Goal: Task Accomplishment & Management: Use online tool/utility

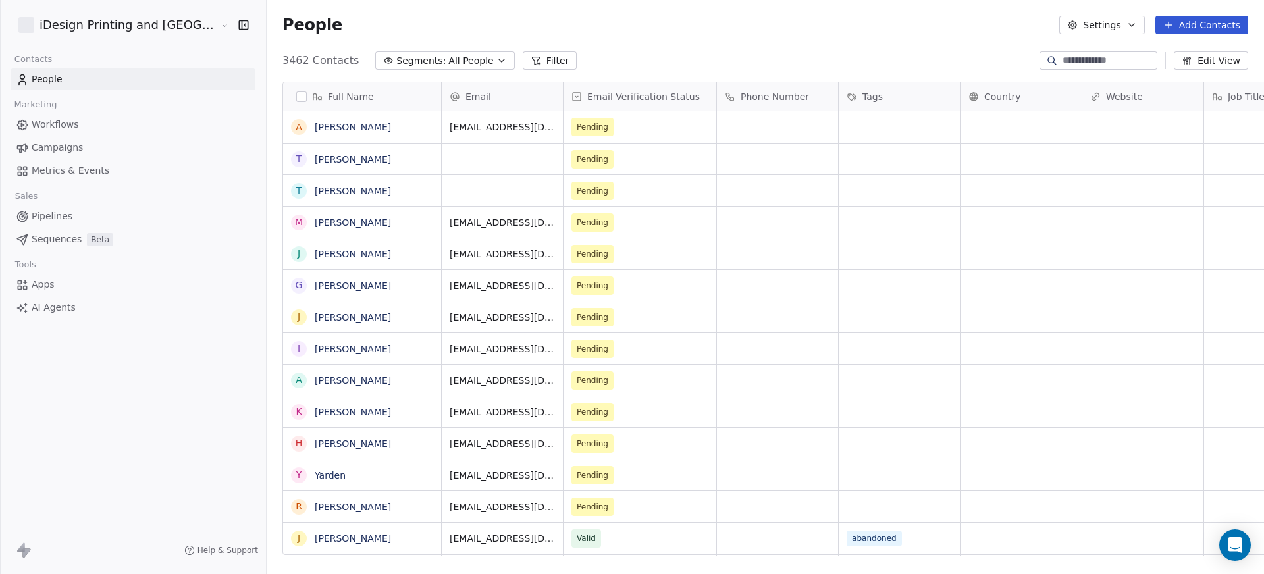
scroll to position [496, 1033]
click at [315, 154] on link "Thomas Rusin" at bounding box center [353, 159] width 76 height 11
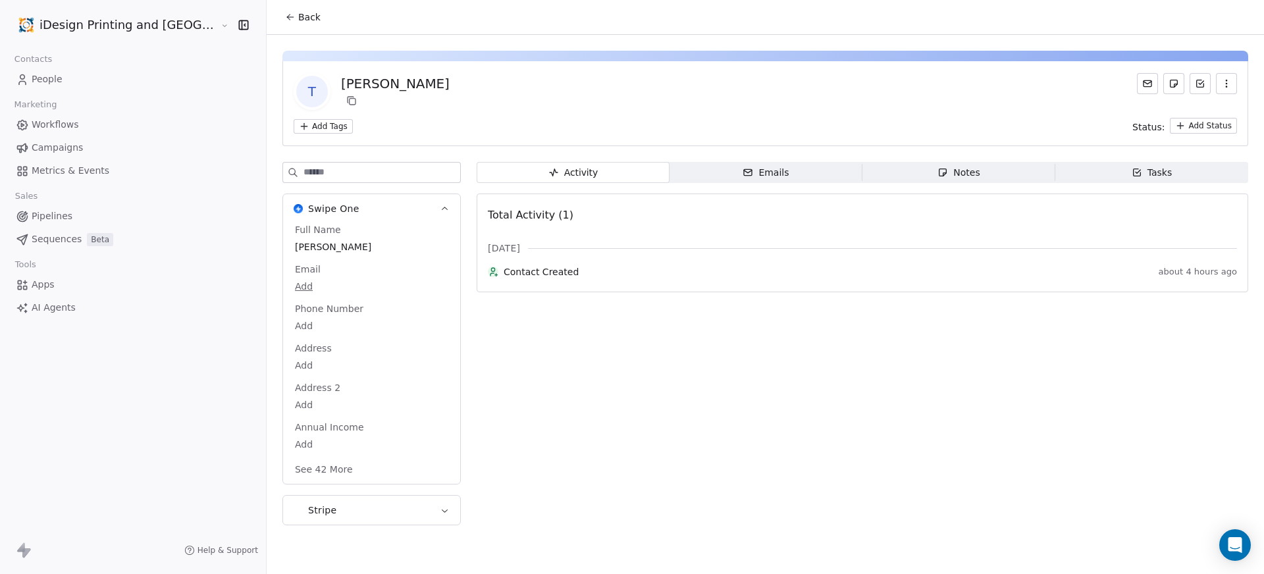
click at [295, 246] on span "Thomas Rusin" at bounding box center [371, 246] width 153 height 13
click at [318, 244] on span "Thomas Rusin" at bounding box center [372, 247] width 152 height 13
click at [318, 244] on textarea "**********" at bounding box center [321, 260] width 146 height 41
click at [579, 90] on html "**********" at bounding box center [632, 287] width 1264 height 574
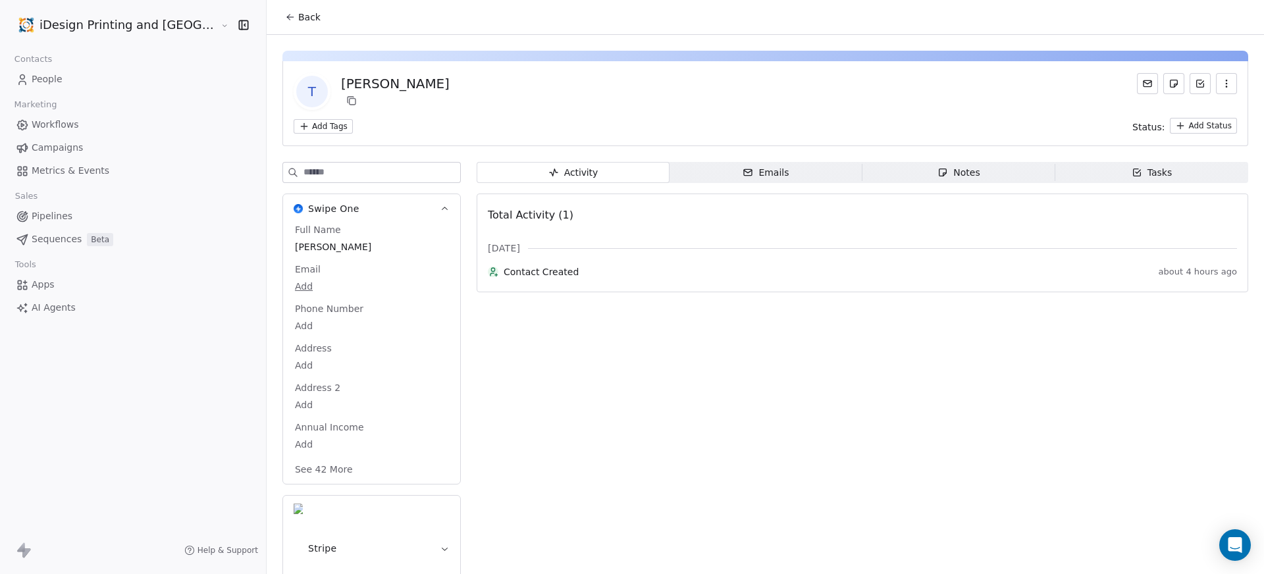
click at [298, 20] on span "Back" at bounding box center [309, 17] width 22 height 13
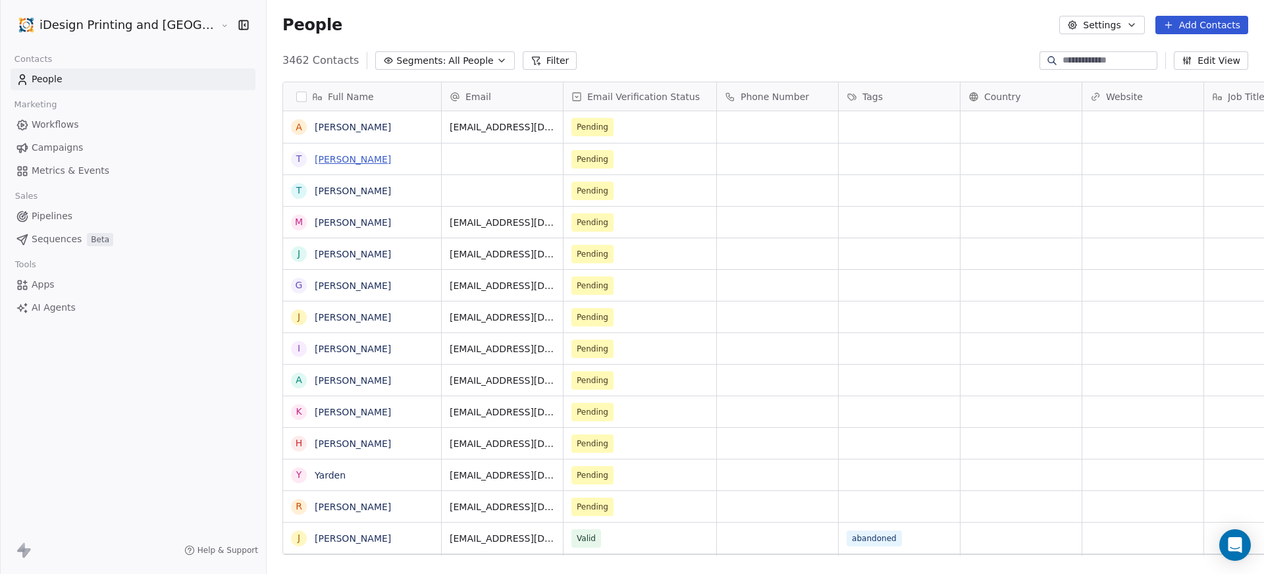
click at [317, 158] on link "Thomas Rusin" at bounding box center [353, 159] width 76 height 11
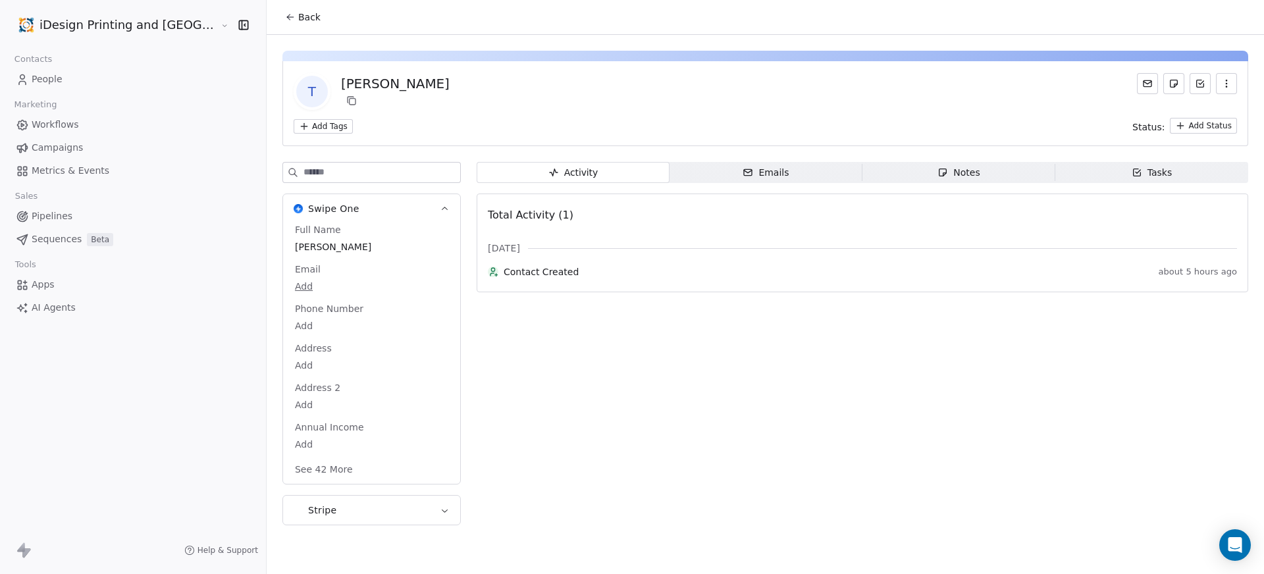
click at [1227, 82] on icon "button" at bounding box center [1227, 83] width 11 height 11
click at [1205, 107] on div "Delete" at bounding box center [1208, 112] width 88 height 21
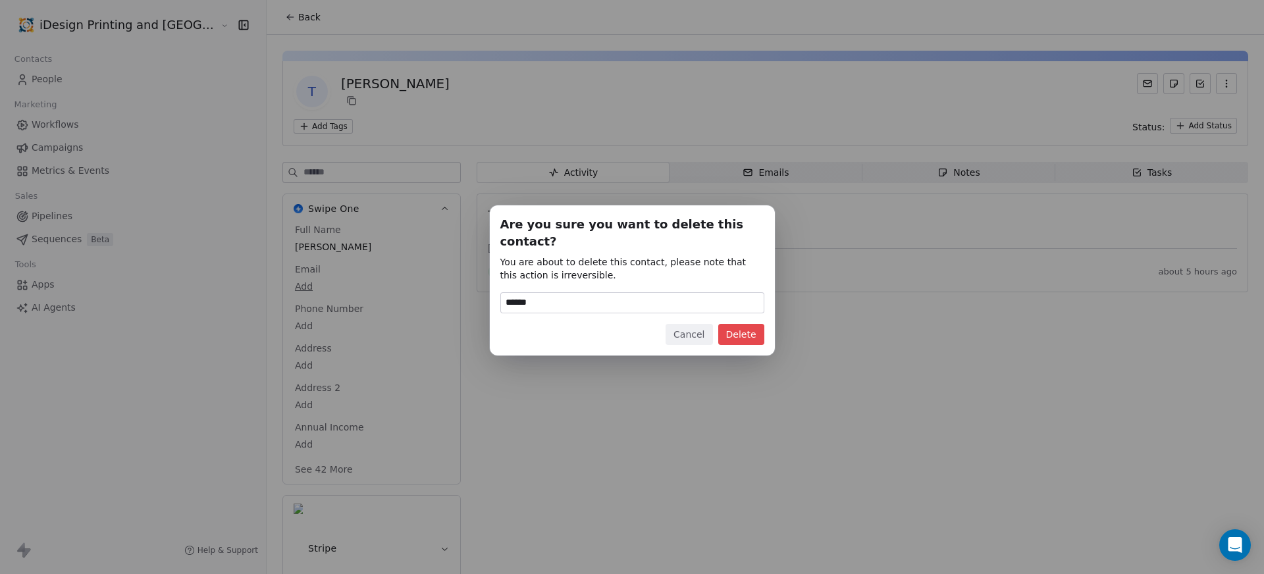
type input "******"
click at [738, 324] on button "Delete" at bounding box center [741, 334] width 46 height 21
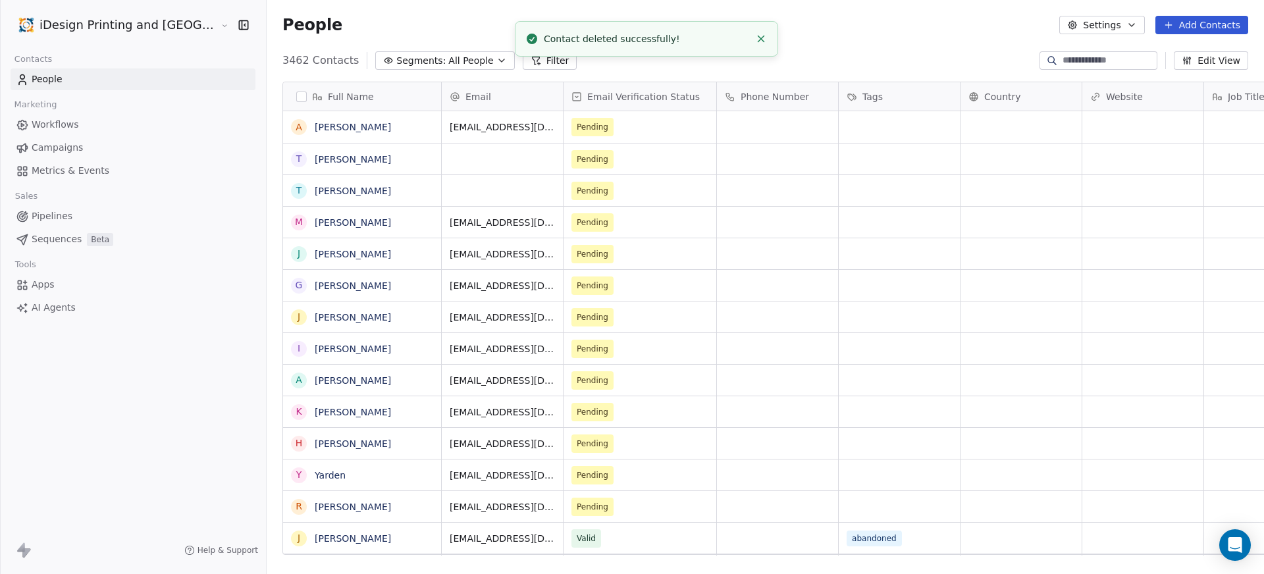
scroll to position [496, 1033]
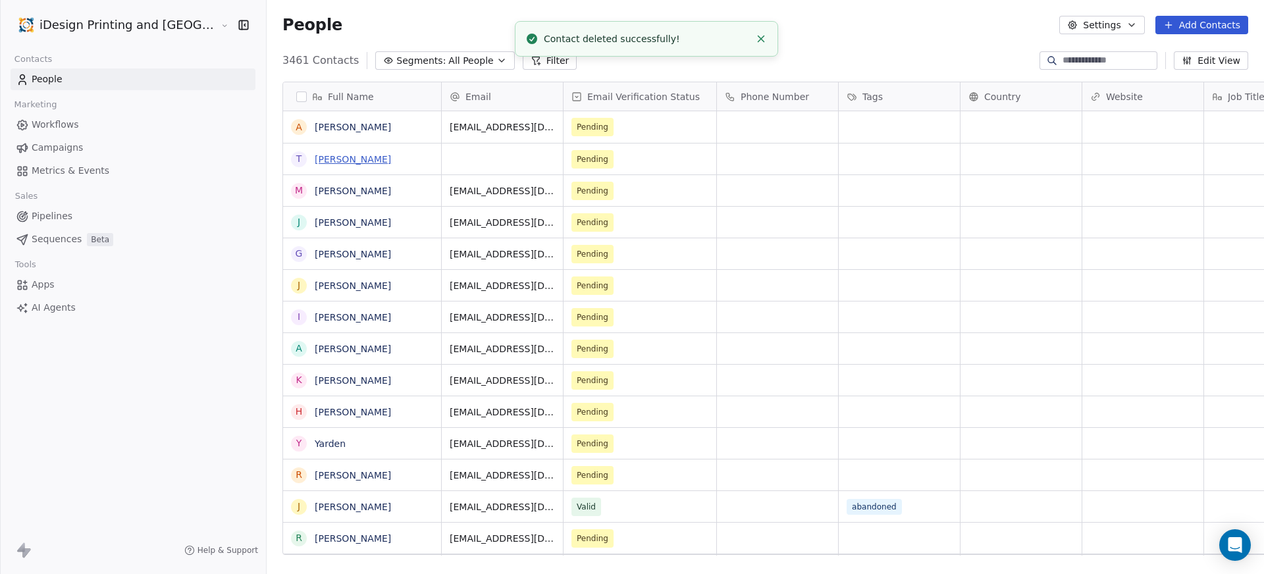
click at [318, 160] on link "Thomas Rusin" at bounding box center [353, 159] width 76 height 11
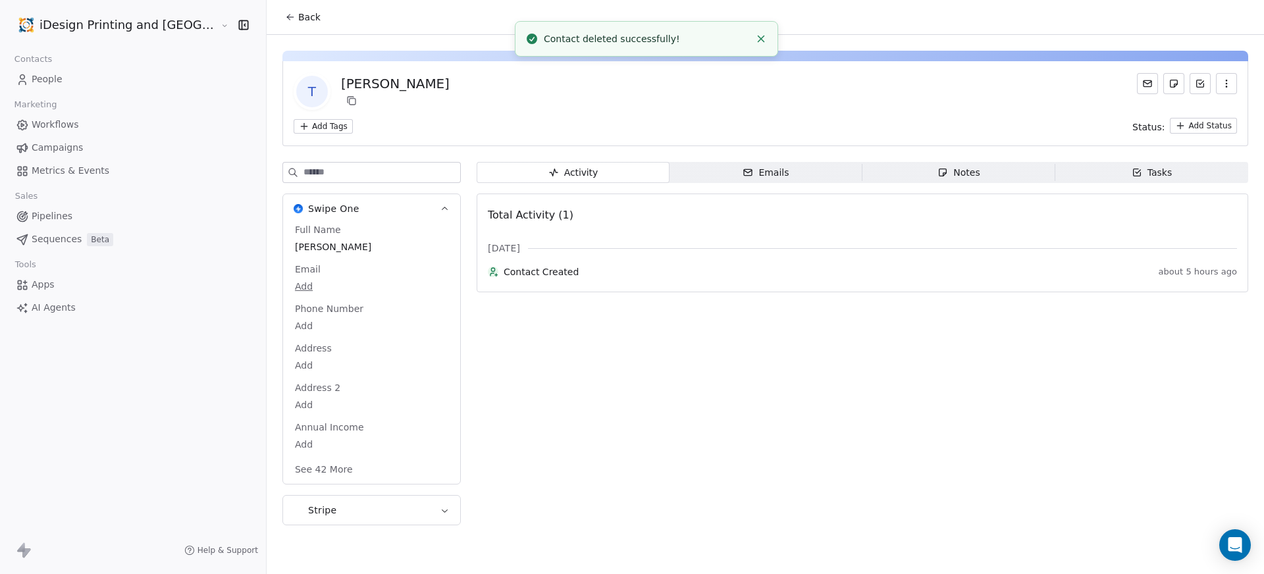
click at [1223, 83] on icon "button" at bounding box center [1227, 83] width 11 height 11
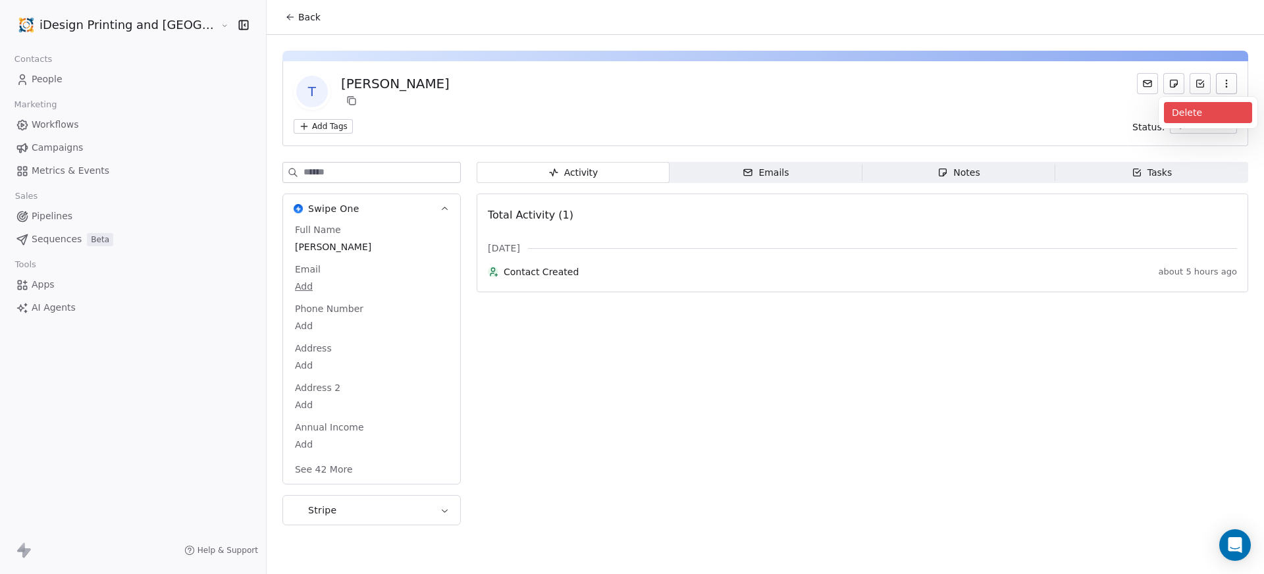
click at [1187, 110] on div "Delete" at bounding box center [1208, 112] width 88 height 21
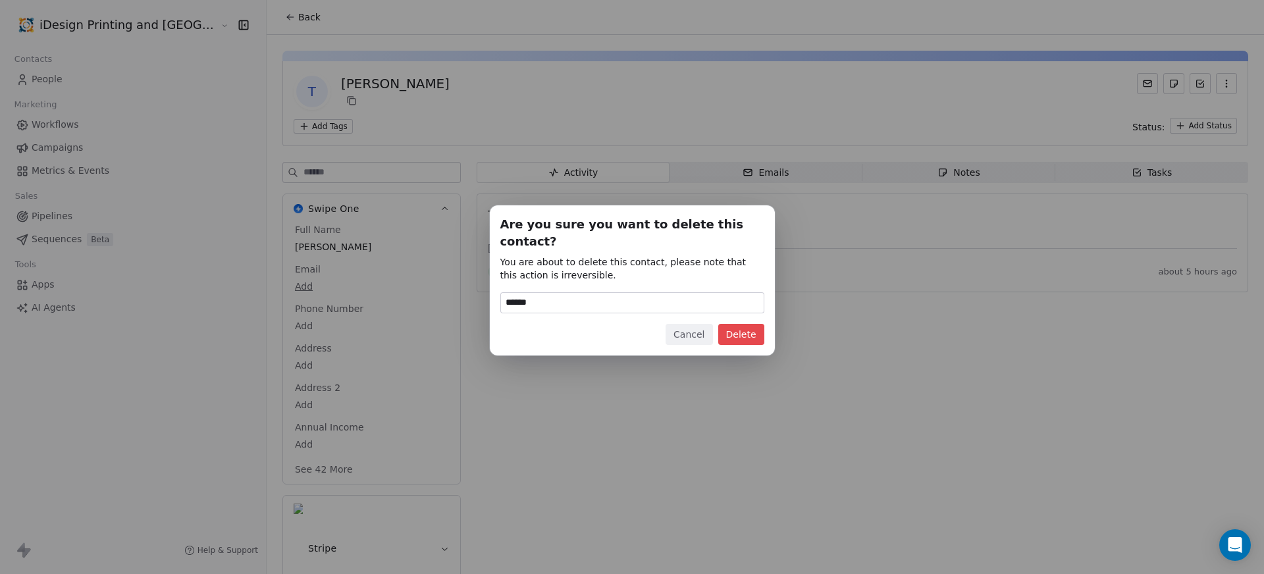
type input "******"
click at [756, 325] on button "Delete" at bounding box center [741, 334] width 46 height 21
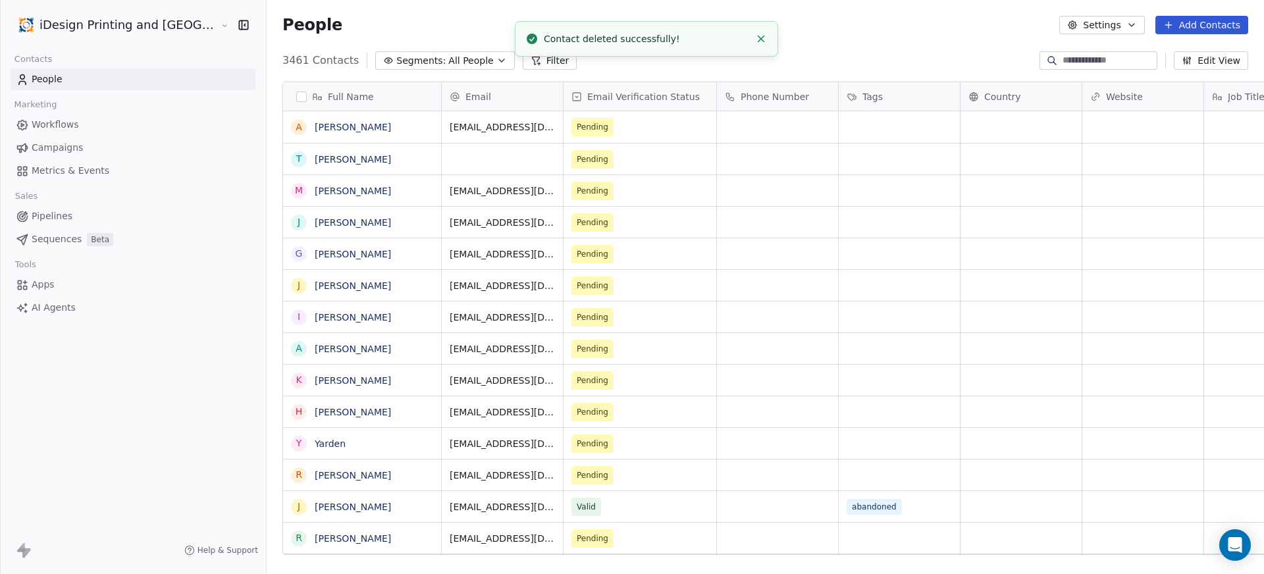
scroll to position [496, 1033]
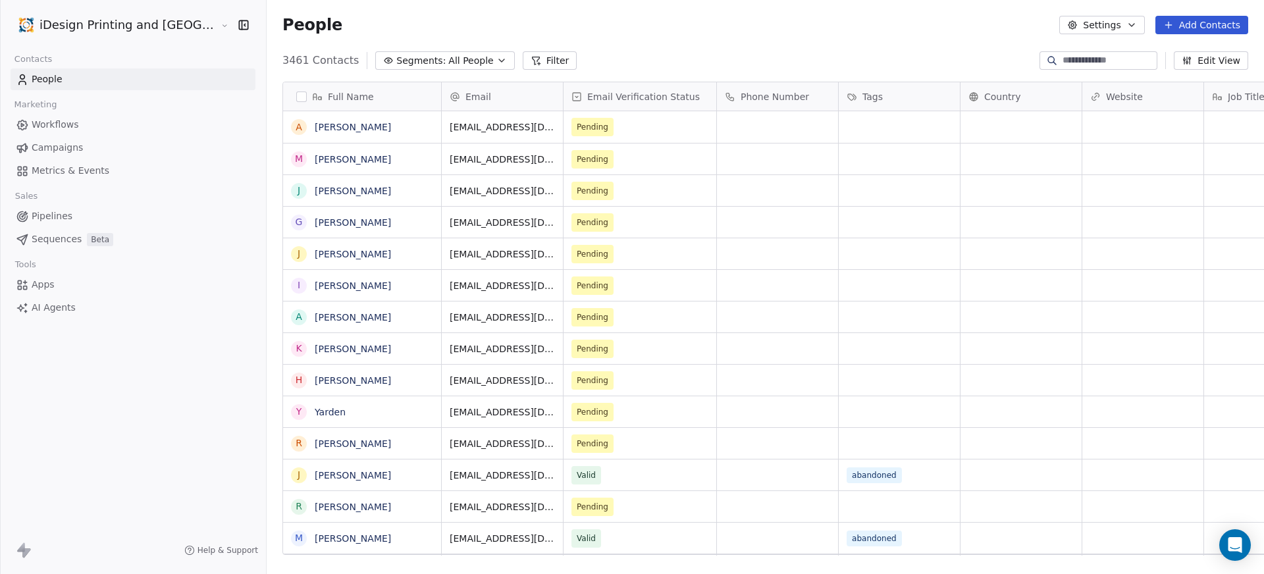
click at [70, 146] on span "Campaigns" at bounding box center [57, 148] width 51 height 14
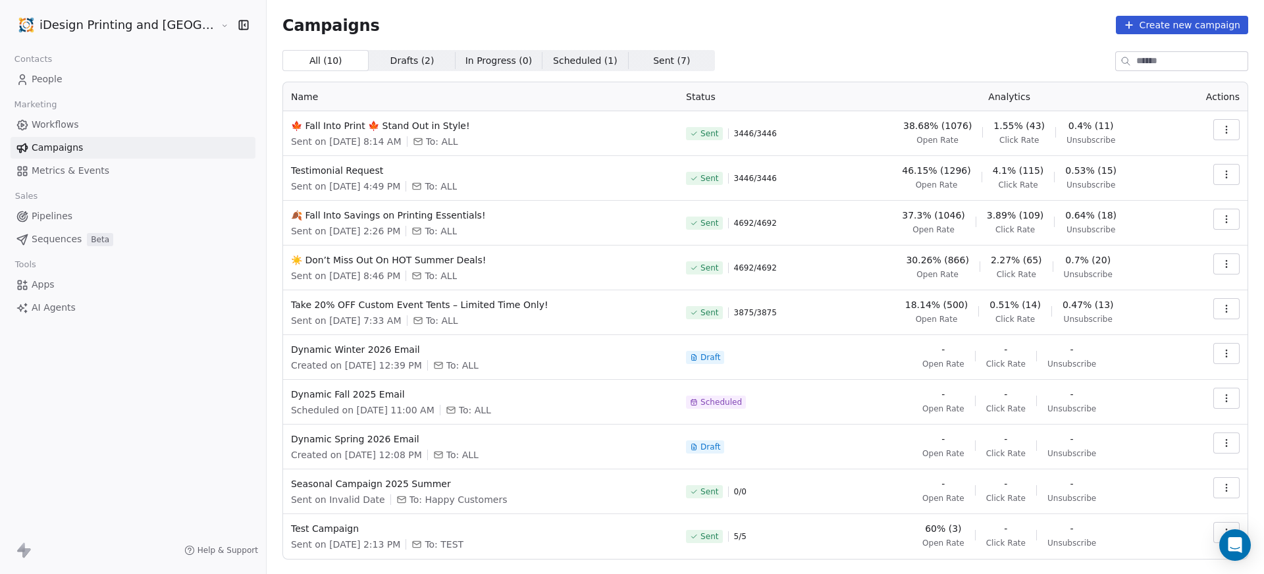
click at [542, 57] on span "Scheduled ( 1 ) Scheduled ( 1 )" at bounding box center [585, 60] width 86 height 21
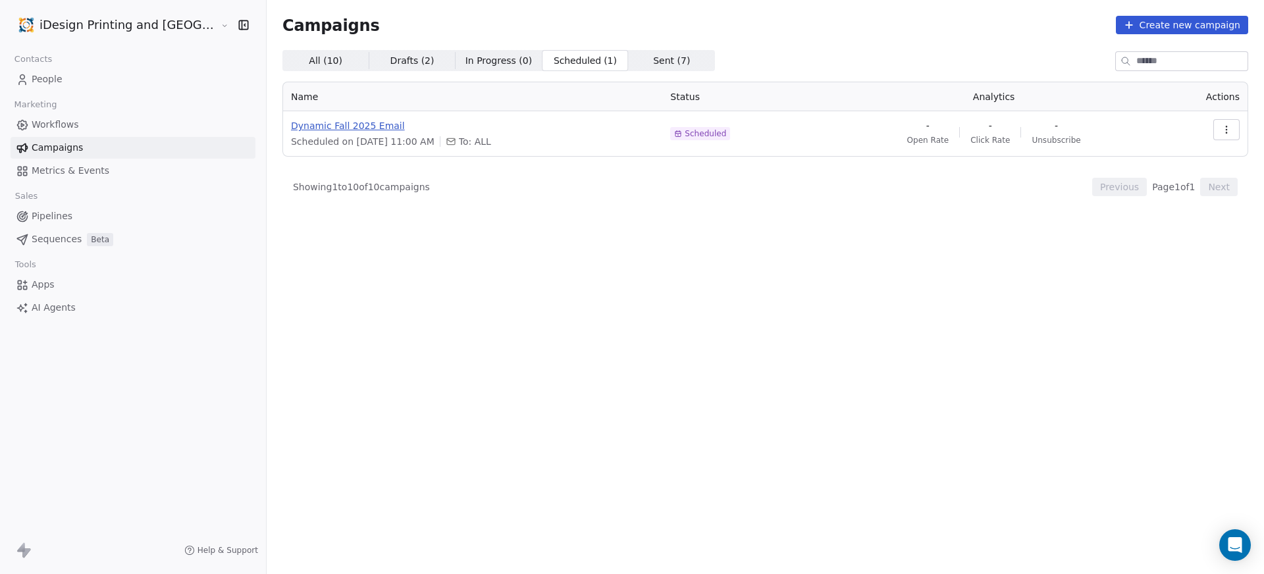
click at [342, 127] on span "Dynamic Fall 2025 Email" at bounding box center [472, 125] width 363 height 13
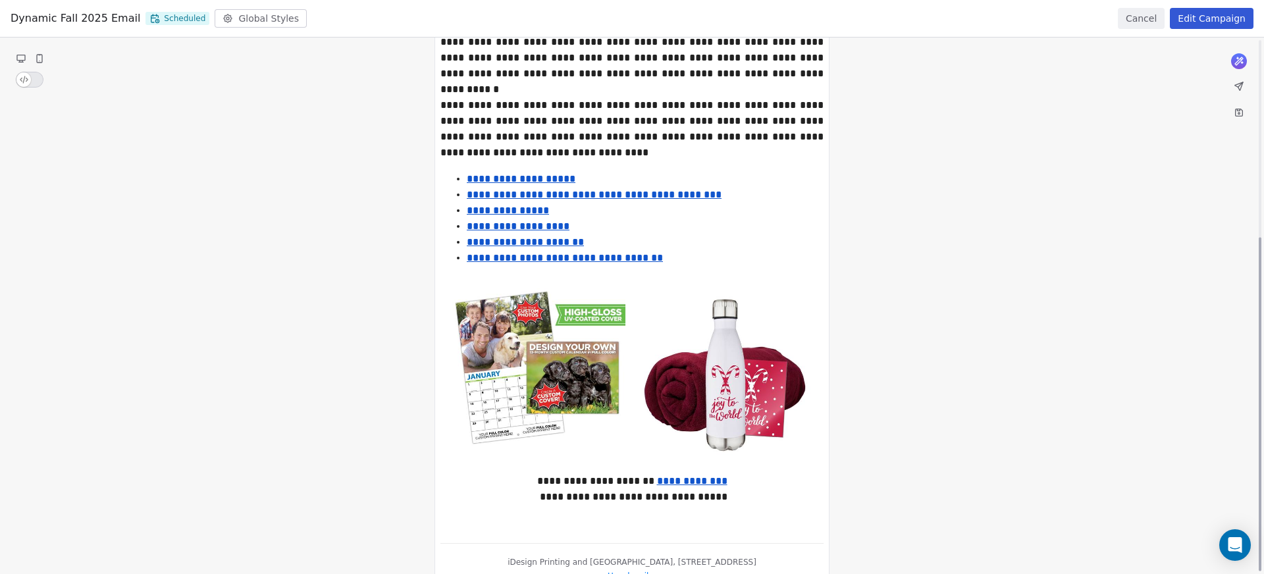
scroll to position [317, 0]
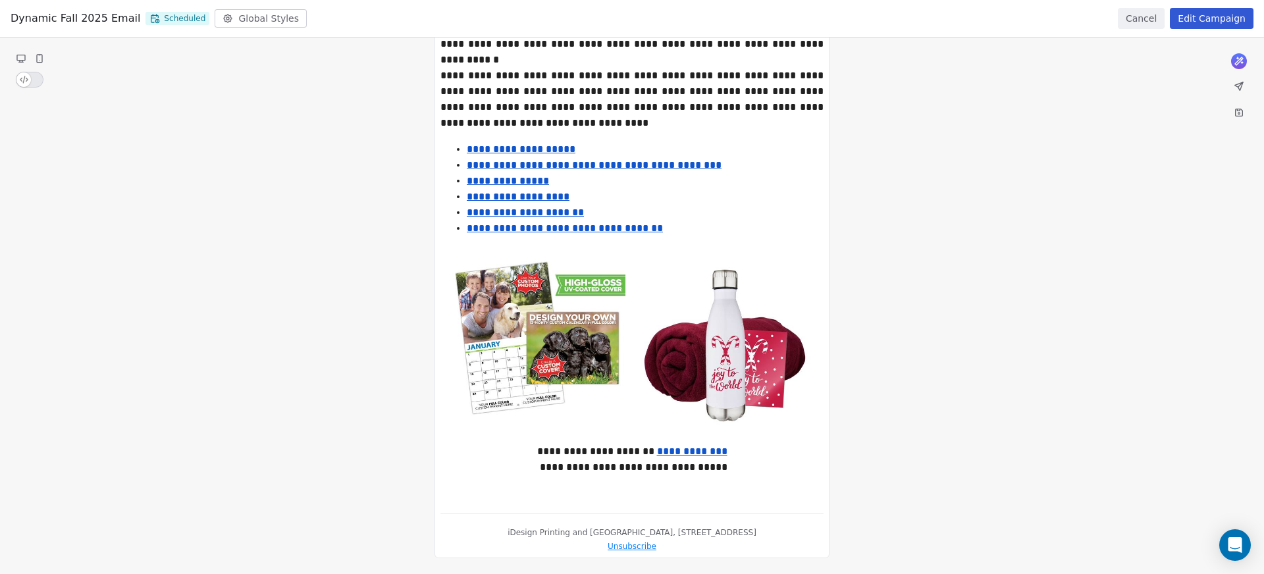
click at [522, 286] on div "**********" at bounding box center [632, 134] width 1264 height 826
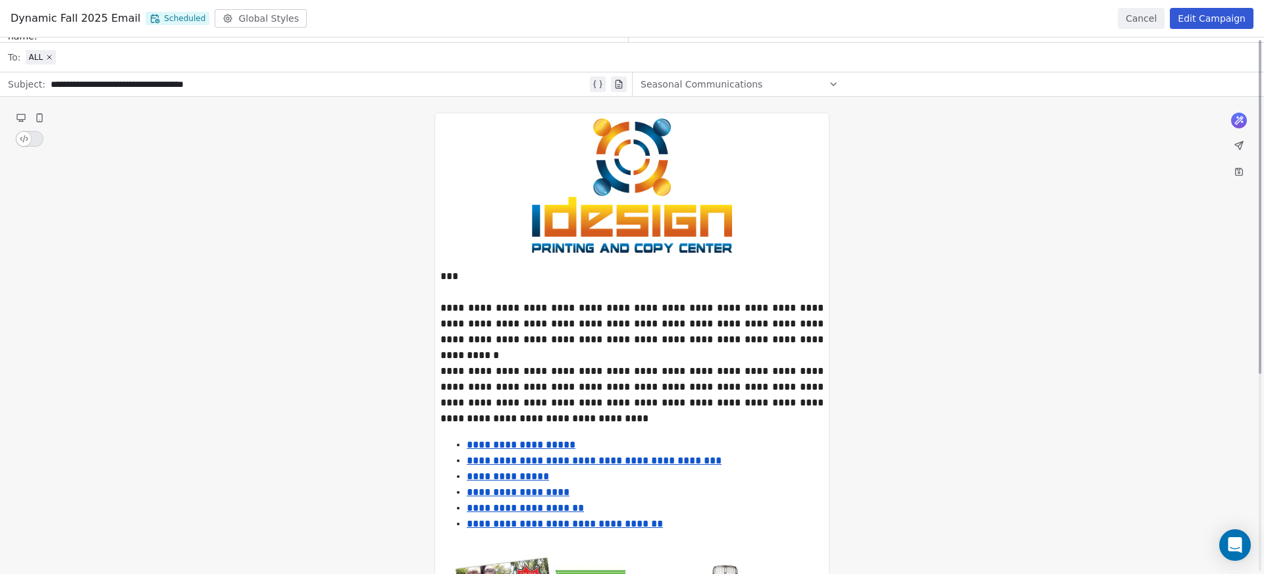
scroll to position [0, 0]
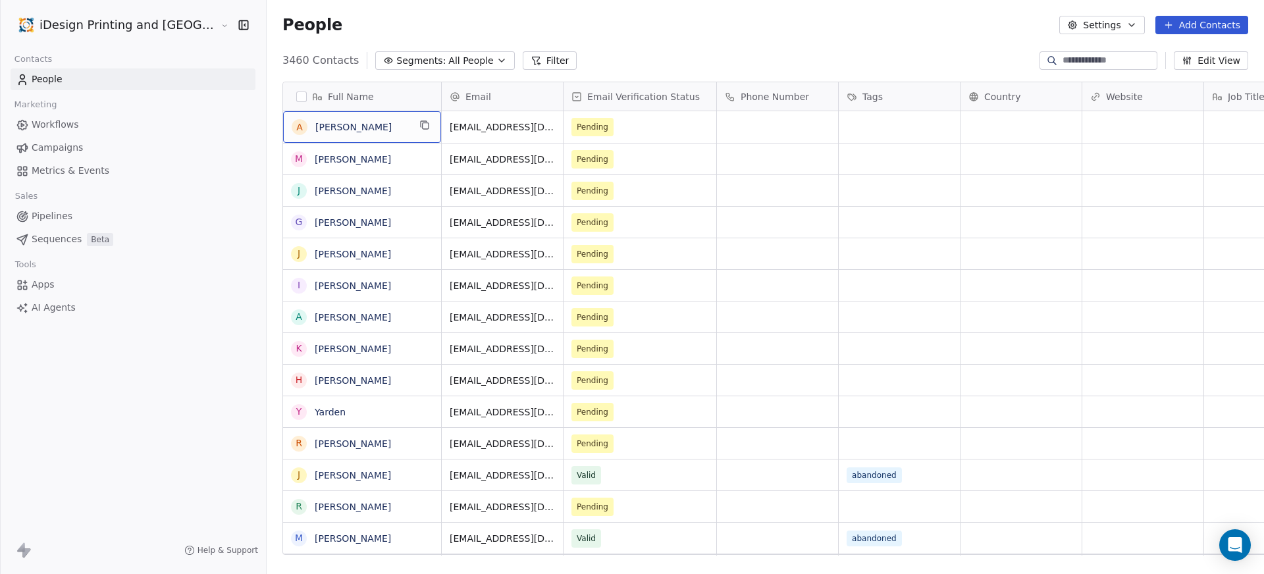
click at [342, 126] on span "[PERSON_NAME]" at bounding box center [362, 127] width 94 height 13
click at [674, 46] on html "iDesign Printing and Copy Center Contacts People Marketing Workflows Campaigns …" at bounding box center [632, 287] width 1264 height 574
click at [67, 274] on link "Apps" at bounding box center [133, 285] width 245 height 22
click at [54, 285] on link "Apps" at bounding box center [133, 285] width 245 height 22
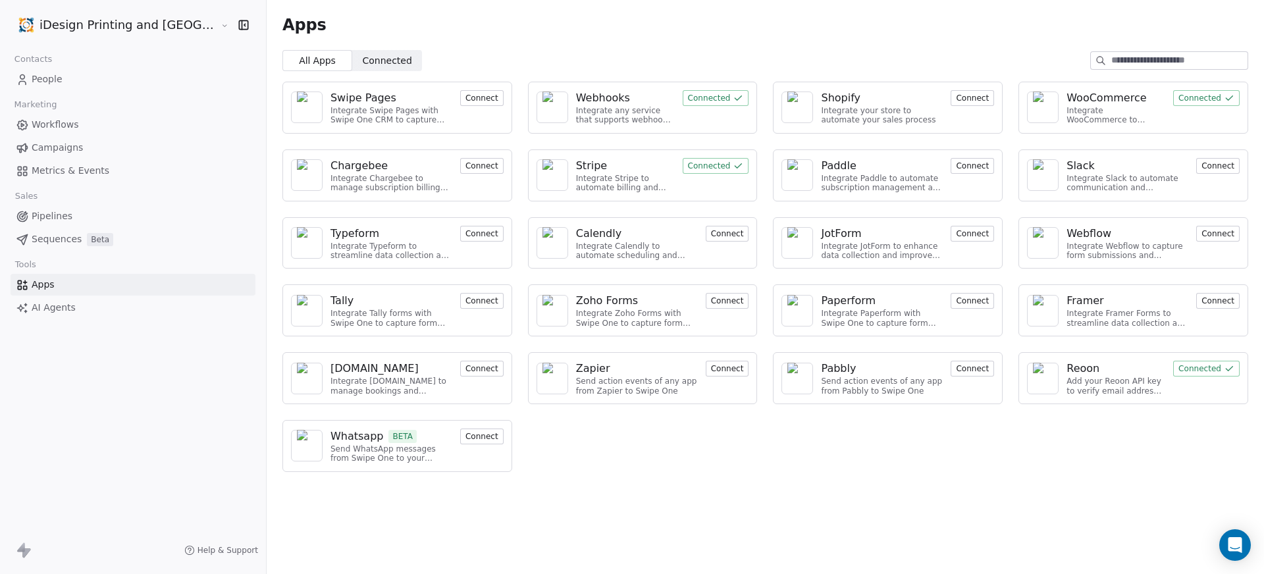
click at [969, 368] on button "Connect" at bounding box center [972, 369] width 43 height 16
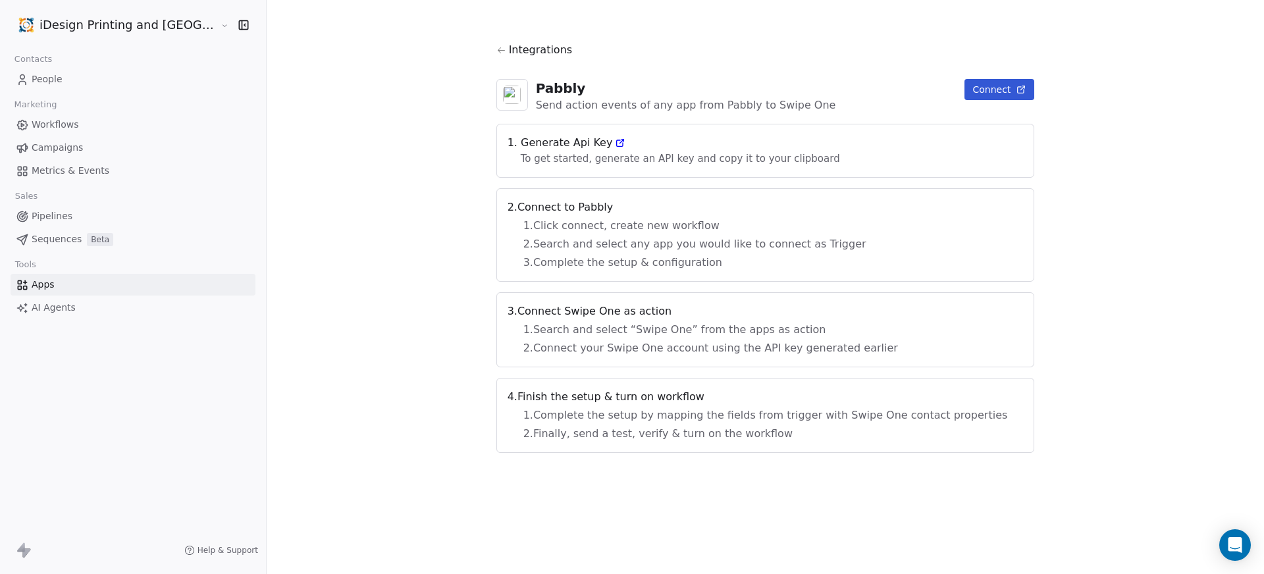
click at [965, 83] on button "Connect" at bounding box center [1000, 89] width 70 height 21
click at [615, 141] on icon at bounding box center [620, 143] width 11 height 11
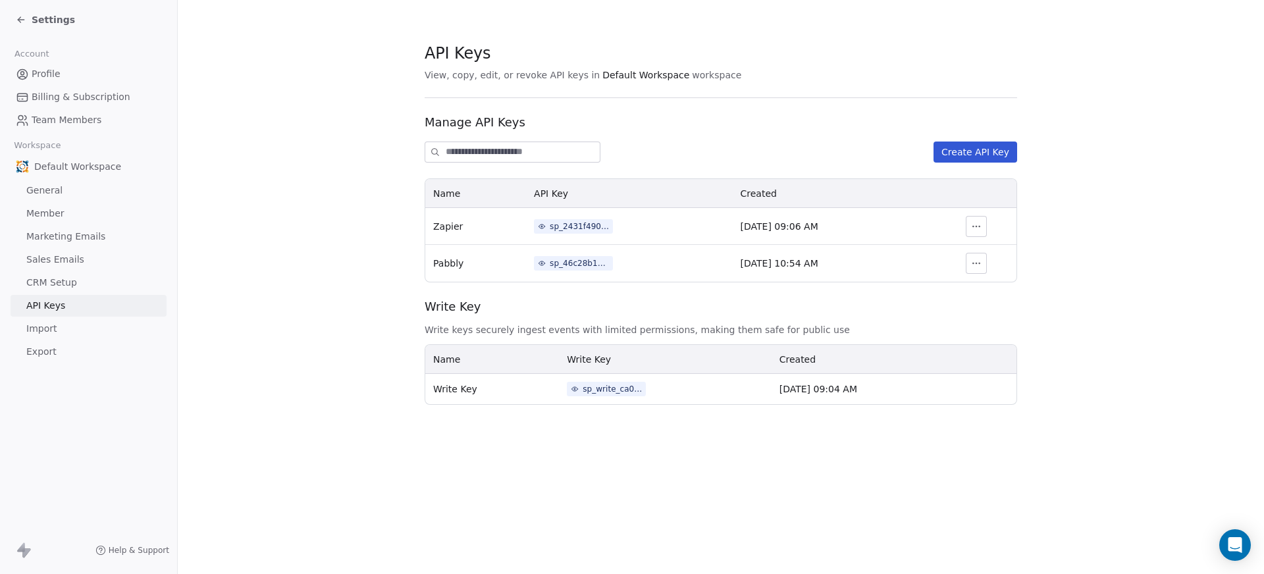
click at [981, 257] on button "button" at bounding box center [976, 263] width 21 height 21
click at [839, 252] on td "[DATE] 10:54 AM" at bounding box center [835, 263] width 204 height 37
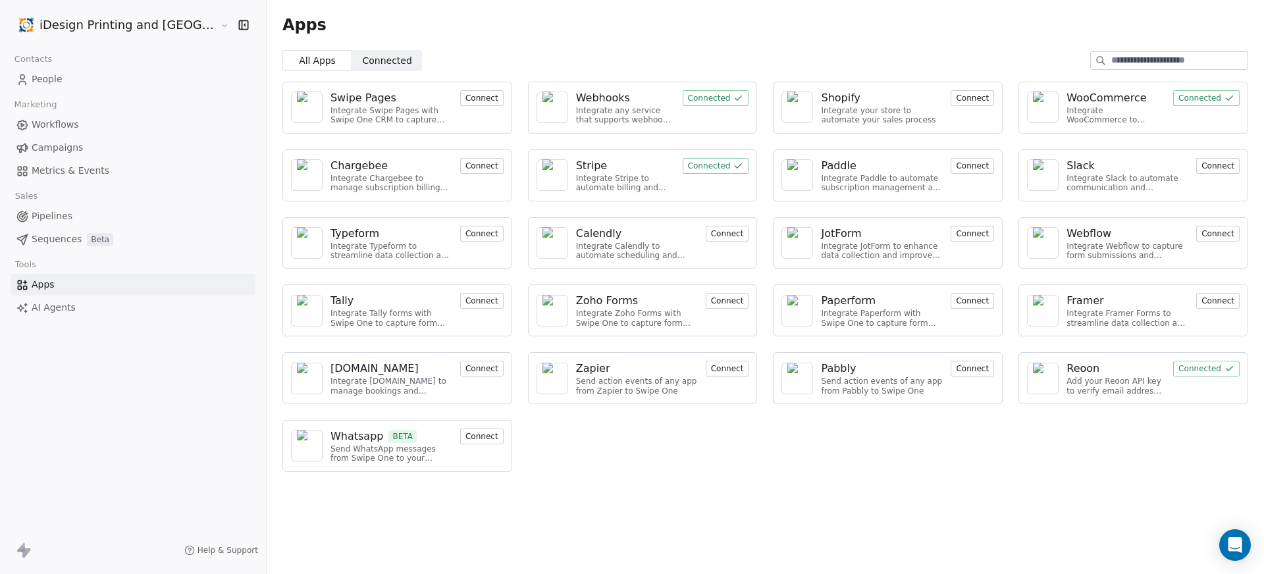
click at [965, 369] on button "Connect" at bounding box center [972, 369] width 43 height 16
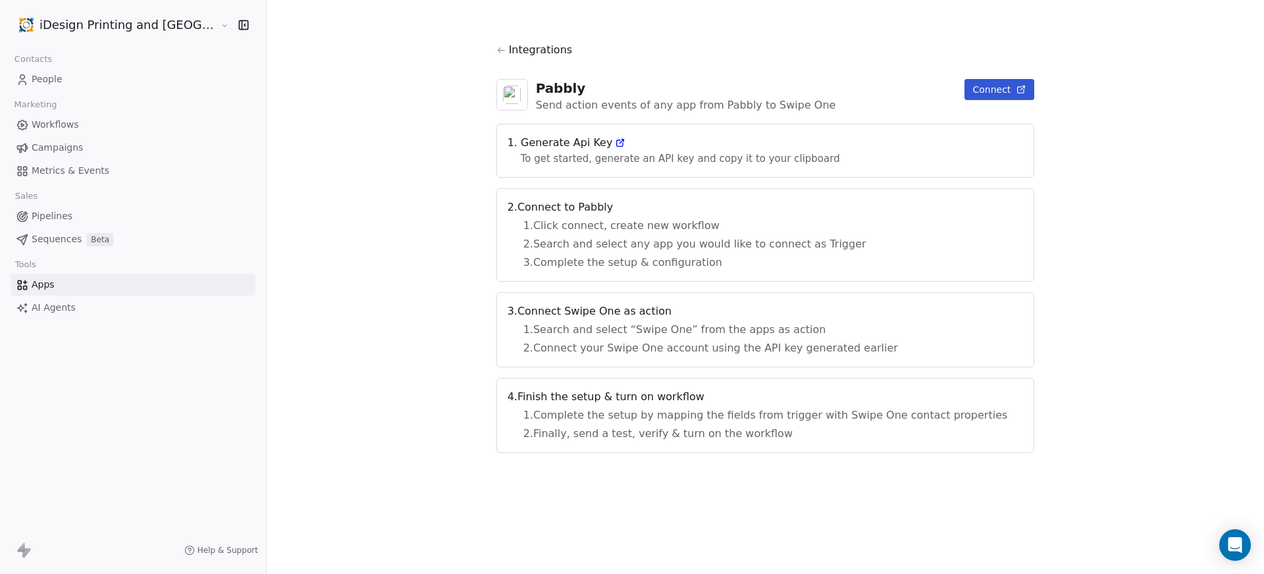
click at [965, 89] on button "Connect" at bounding box center [1000, 89] width 70 height 21
click at [63, 288] on link "Apps" at bounding box center [133, 285] width 245 height 22
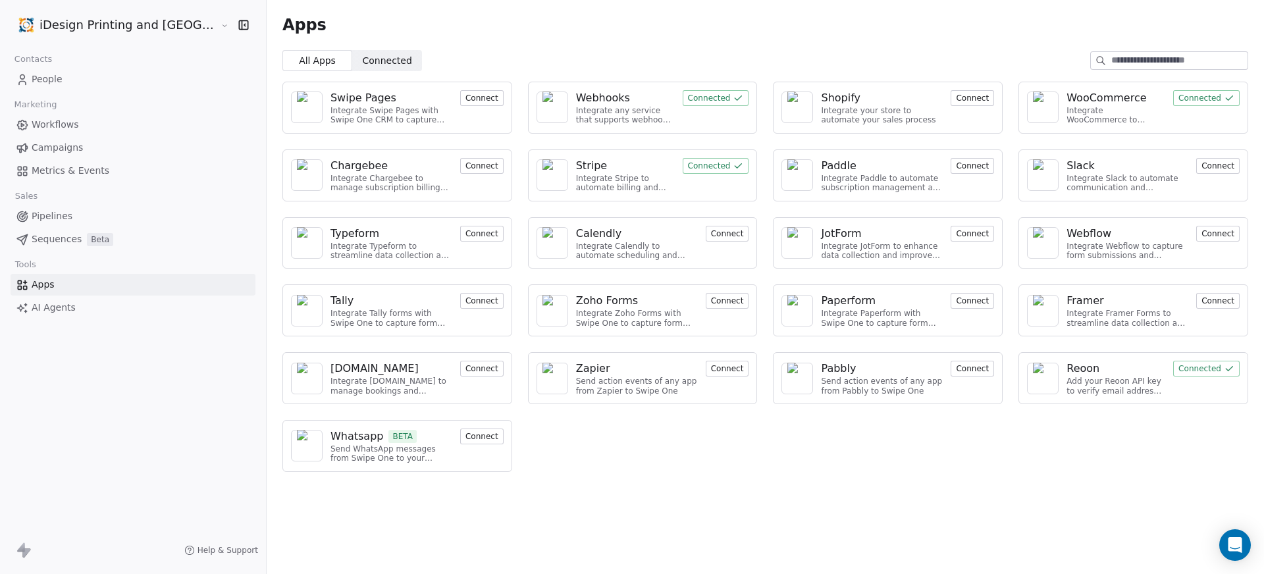
click at [998, 467] on div "Swipe Pages Integrate Swipe Pages with Swipe One CRM to capture lead data. Conn…" at bounding box center [766, 277] width 998 height 412
click at [852, 57] on div "All Apps All Apps Connected Connected" at bounding box center [766, 60] width 998 height 21
click at [362, 57] on span "Connected" at bounding box center [386, 61] width 49 height 14
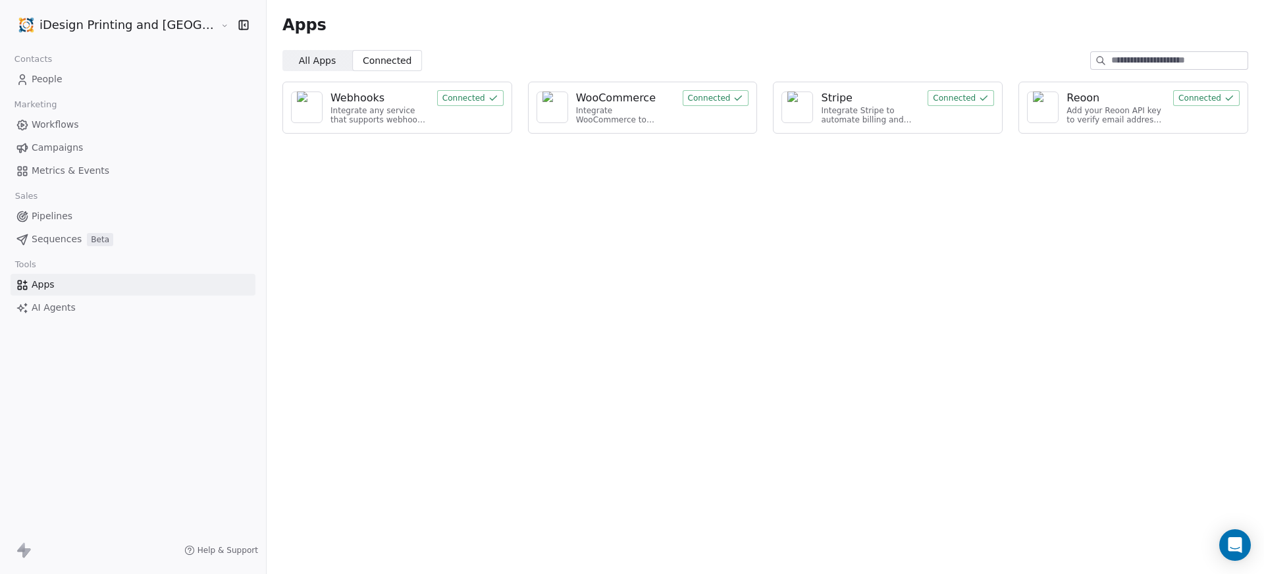
click at [299, 61] on span "All Apps" at bounding box center [317, 61] width 37 height 14
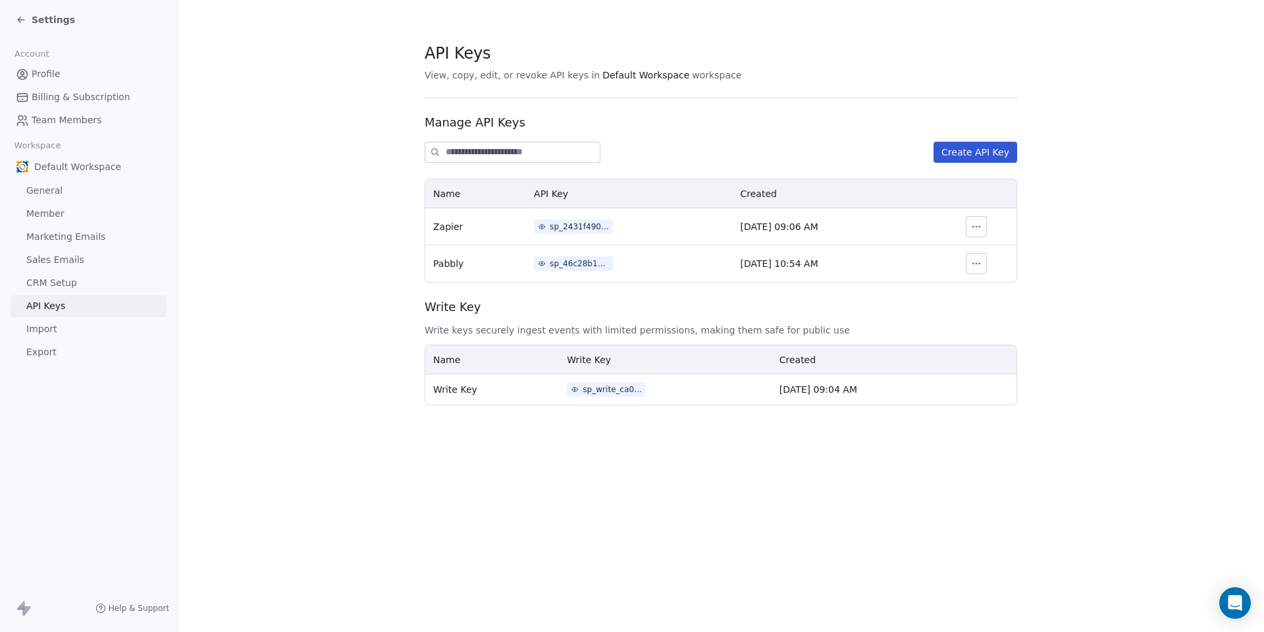
click at [539, 269] on span "sp_46c28b1b2345473489622495992215d2" at bounding box center [573, 263] width 79 height 14
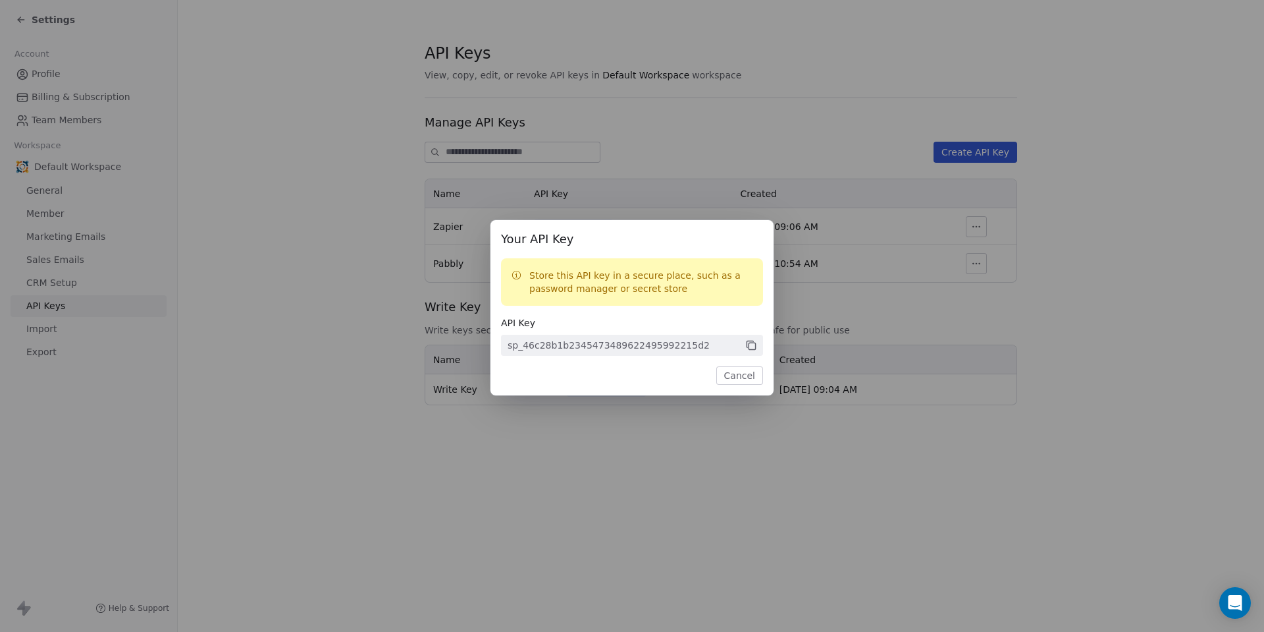
click at [747, 344] on icon at bounding box center [750, 343] width 7 height 7
drag, startPoint x: 529, startPoint y: 238, endPoint x: 578, endPoint y: 236, distance: 48.1
click at [578, 237] on span "Your API Key" at bounding box center [632, 238] width 262 height 17
copy span "API Key"
click at [747, 379] on button "Cancel" at bounding box center [739, 375] width 47 height 18
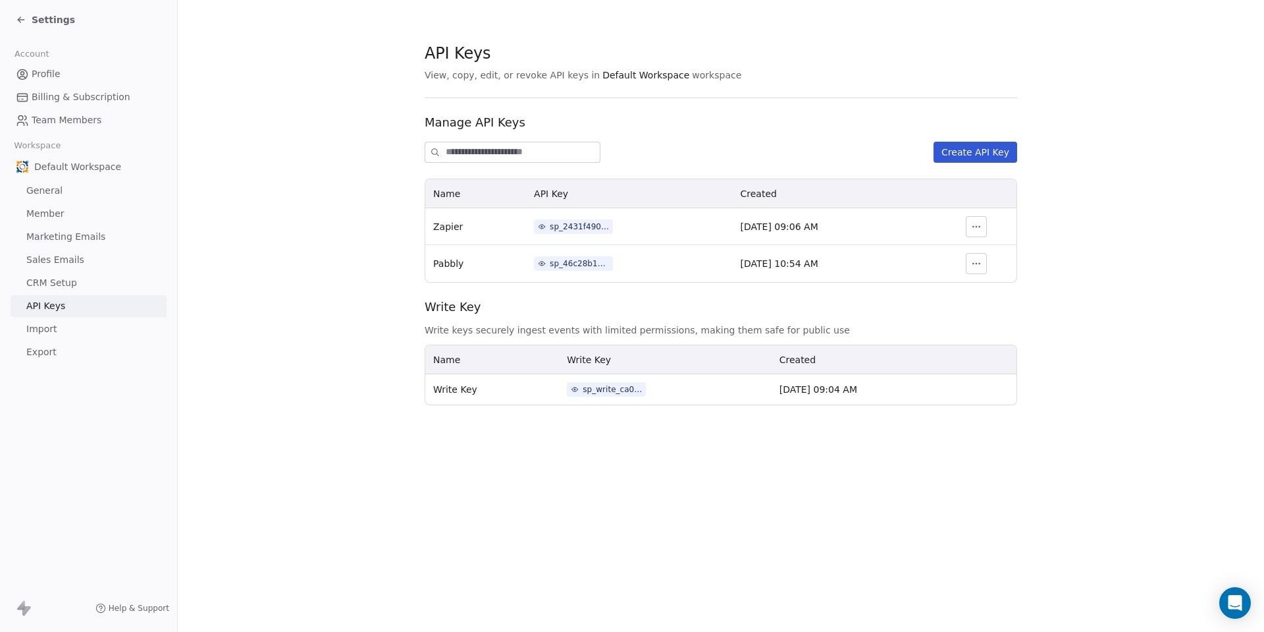
click at [583, 393] on div "sp_write_ca0f1559c0a245f6b7dc06dad2823281" at bounding box center [612, 389] width 59 height 12
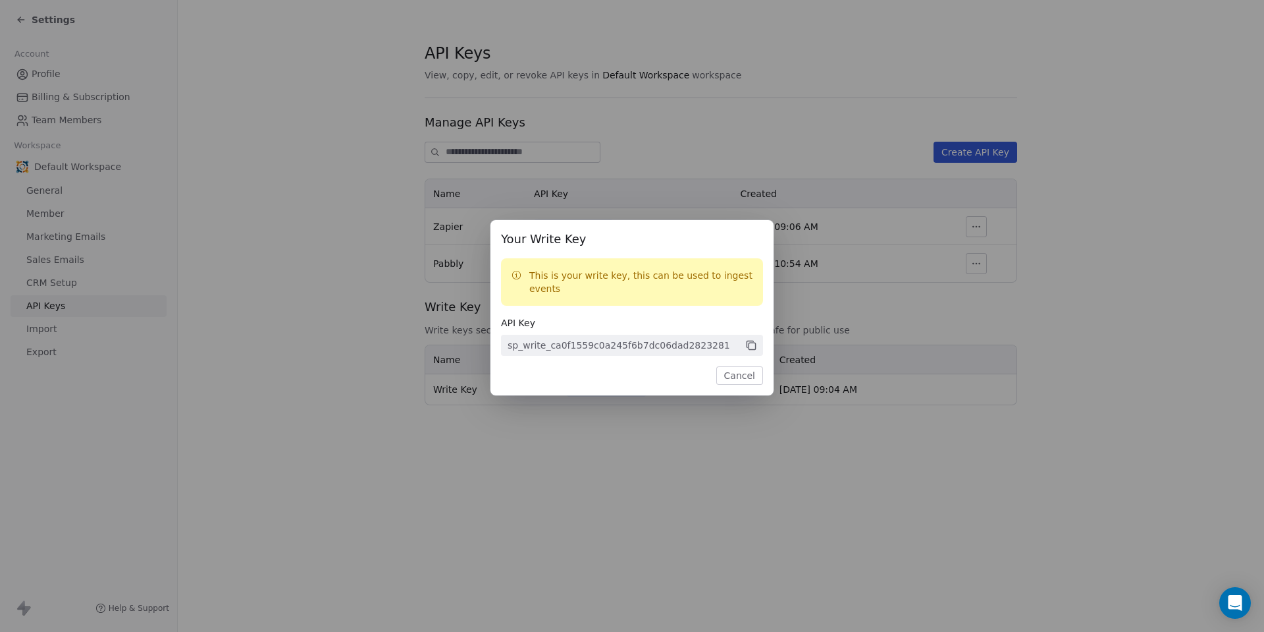
click at [750, 342] on icon at bounding box center [752, 345] width 7 height 7
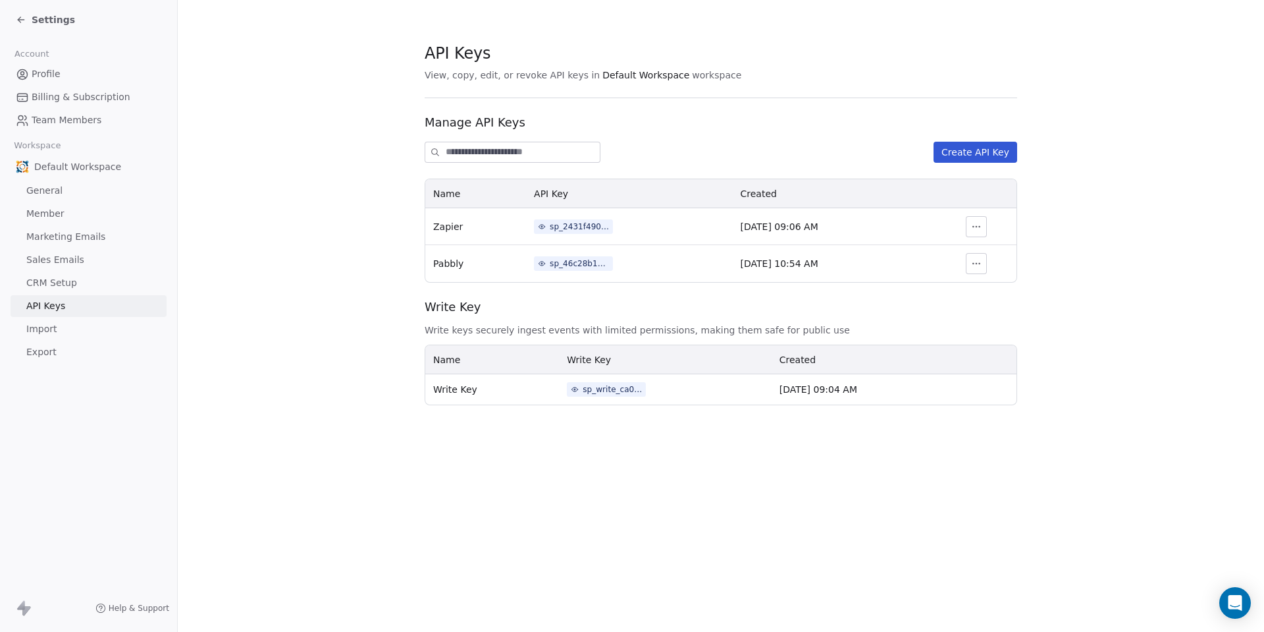
click at [1098, 255] on div "Your Write Key This is your write key, this can be used to ingest events API Ke…" at bounding box center [632, 316] width 1264 height 234
